Goal: Task Accomplishment & Management: Use online tool/utility

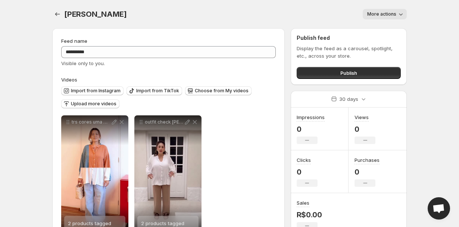
scroll to position [26, 0]
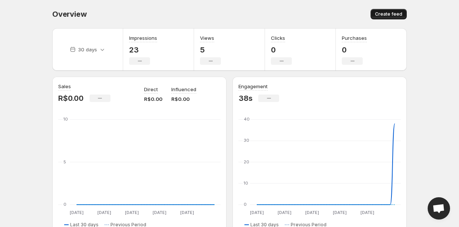
click at [394, 17] on span "Create feed" at bounding box center [388, 14] width 27 height 6
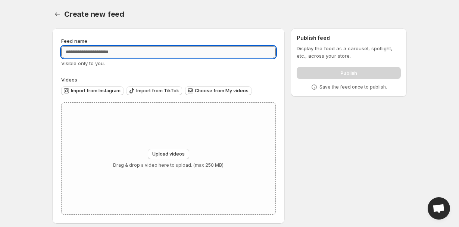
click at [159, 53] on input "Feed name" at bounding box center [168, 52] width 214 height 12
type input "**********"
click at [207, 91] on span "Choose from My videos" at bounding box center [222, 91] width 54 height 6
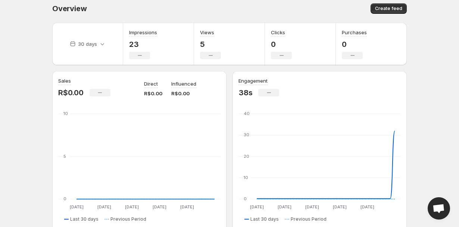
scroll to position [13, 0]
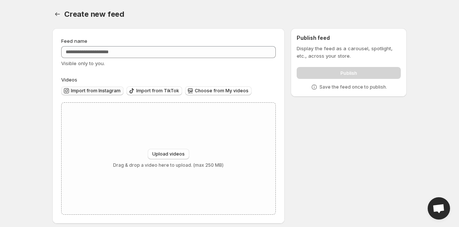
click at [114, 92] on span "Import from Instagram" at bounding box center [96, 91] width 50 height 6
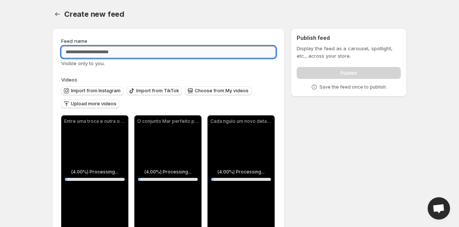
click at [101, 53] on input "Feed name" at bounding box center [168, 52] width 214 height 12
type input "*"
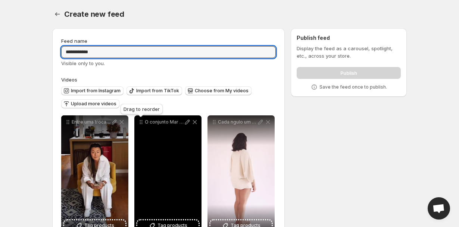
type input "**********"
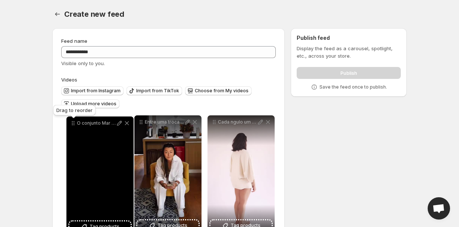
drag, startPoint x: 141, startPoint y: 122, endPoint x: 72, endPoint y: 123, distance: 69.0
click at [72, 123] on icon at bounding box center [72, 123] width 7 height 7
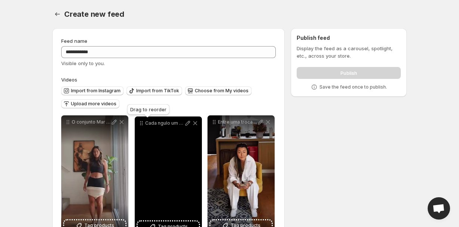
drag, startPoint x: 215, startPoint y: 122, endPoint x: 140, endPoint y: 124, distance: 75.0
click at [142, 124] on icon at bounding box center [142, 123] width 1 height 1
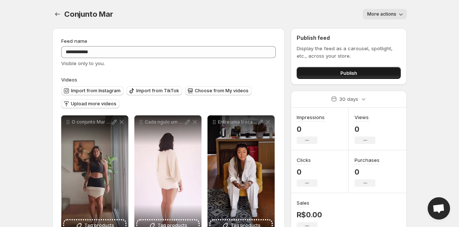
click at [323, 72] on button "Publish" at bounding box center [348, 73] width 104 height 12
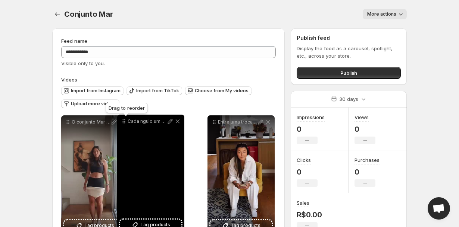
drag, startPoint x: 142, startPoint y: 124, endPoint x: 138, endPoint y: 125, distance: 3.9
click at [125, 124] on icon at bounding box center [124, 123] width 1 height 1
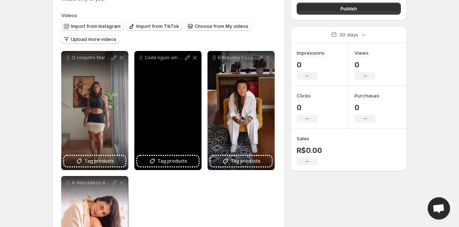
scroll to position [90, 0]
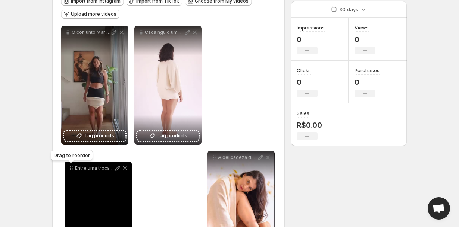
drag, startPoint x: 217, startPoint y: 33, endPoint x: 75, endPoint y: 169, distance: 195.9
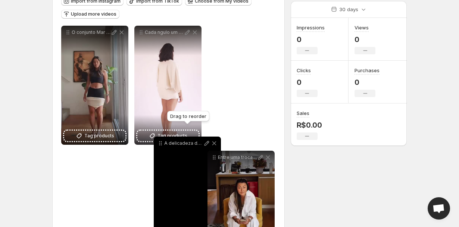
drag, startPoint x: 216, startPoint y: 34, endPoint x: 163, endPoint y: 145, distance: 122.7
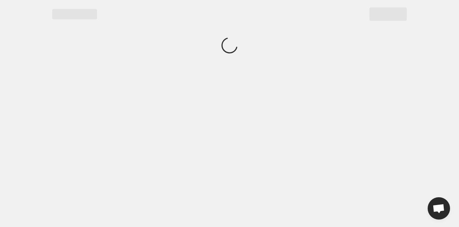
scroll to position [0, 0]
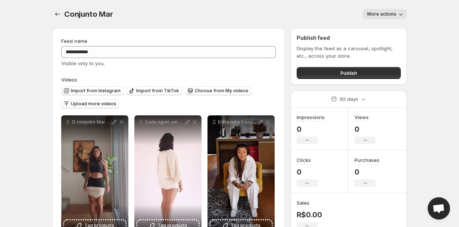
click at [387, 14] on span "More actions" at bounding box center [381, 14] width 29 height 6
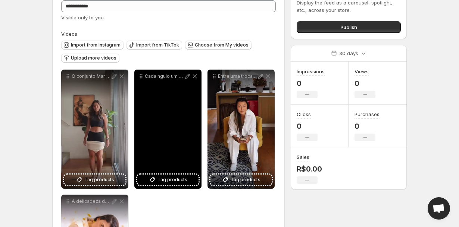
scroll to position [54, 0]
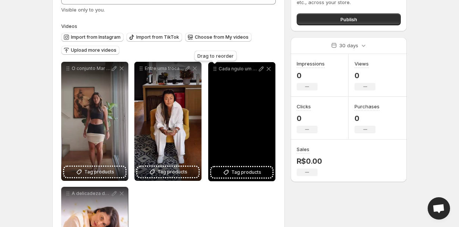
drag, startPoint x: 141, startPoint y: 70, endPoint x: 216, endPoint y: 71, distance: 74.6
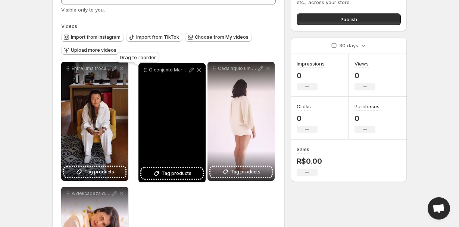
drag, startPoint x: 68, startPoint y: 70, endPoint x: 145, endPoint y: 71, distance: 77.6
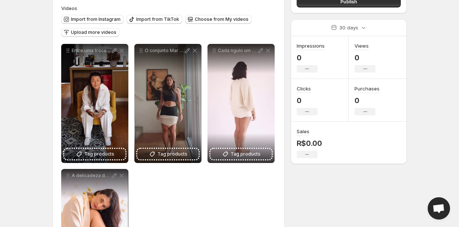
scroll to position [72, 0]
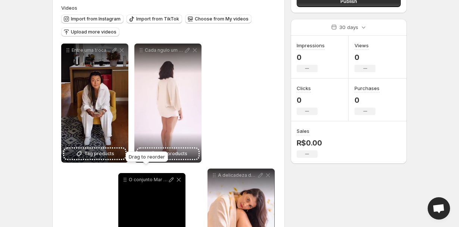
drag, startPoint x: 142, startPoint y: 51, endPoint x: 125, endPoint y: 181, distance: 130.8
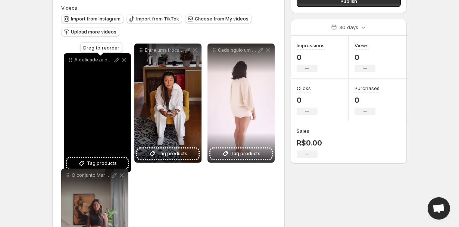
drag, startPoint x: 216, startPoint y: 50, endPoint x: 72, endPoint y: 60, distance: 144.2
click at [72, 60] on icon at bounding box center [70, 59] width 7 height 7
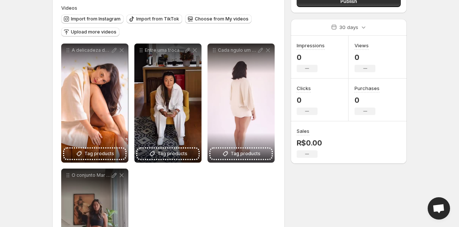
scroll to position [0, 0]
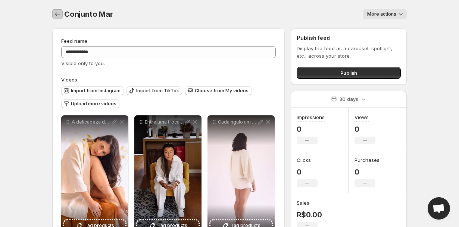
click at [55, 15] on icon "Settings" at bounding box center [57, 13] width 7 height 7
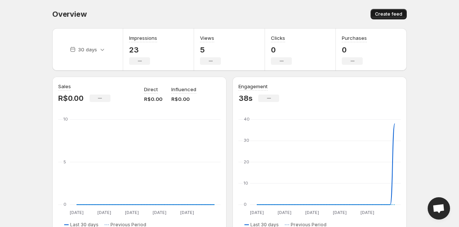
click at [398, 13] on span "Create feed" at bounding box center [388, 14] width 27 height 6
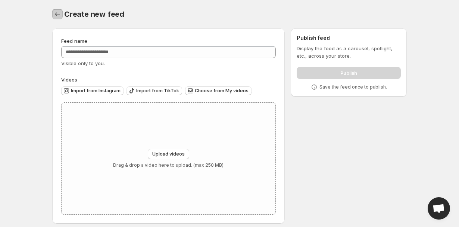
click at [59, 16] on icon "Settings" at bounding box center [57, 13] width 7 height 7
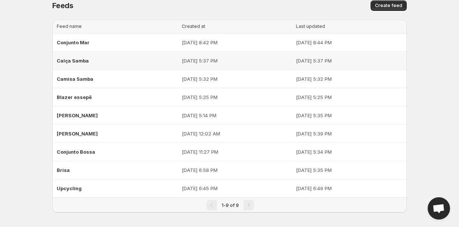
scroll to position [9, 0]
click at [114, 169] on div "Brisa" at bounding box center [117, 169] width 120 height 13
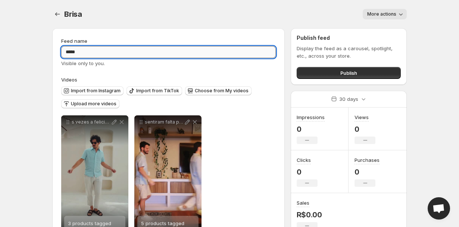
click at [67, 53] on input "*****" at bounding box center [168, 52] width 214 height 12
type input "**********"
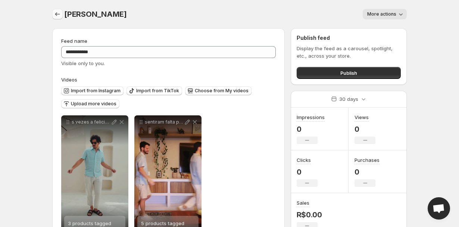
click at [59, 17] on icon "Settings" at bounding box center [57, 13] width 7 height 7
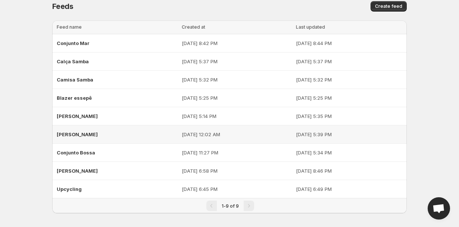
scroll to position [8, 0]
